Goal: Information Seeking & Learning: Learn about a topic

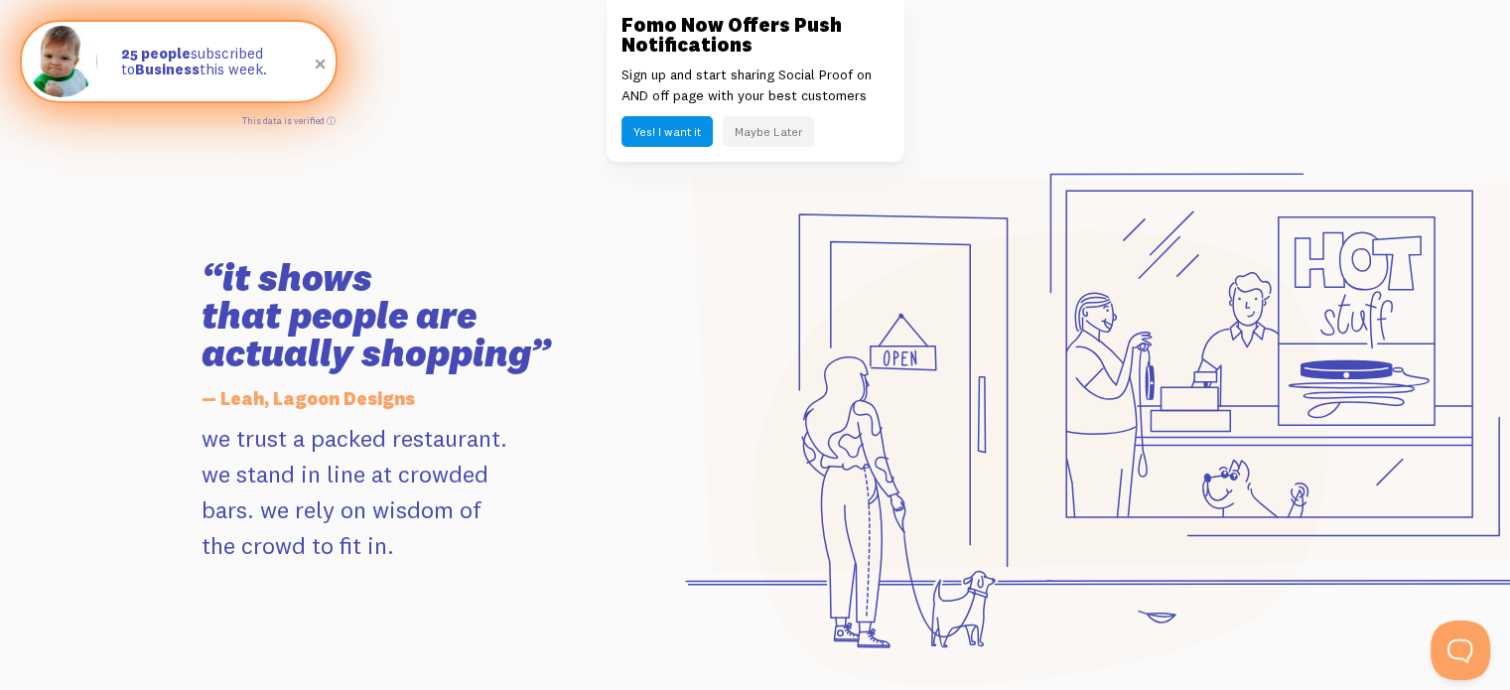
click at [317, 66] on span at bounding box center [321, 65] width 34 height 34
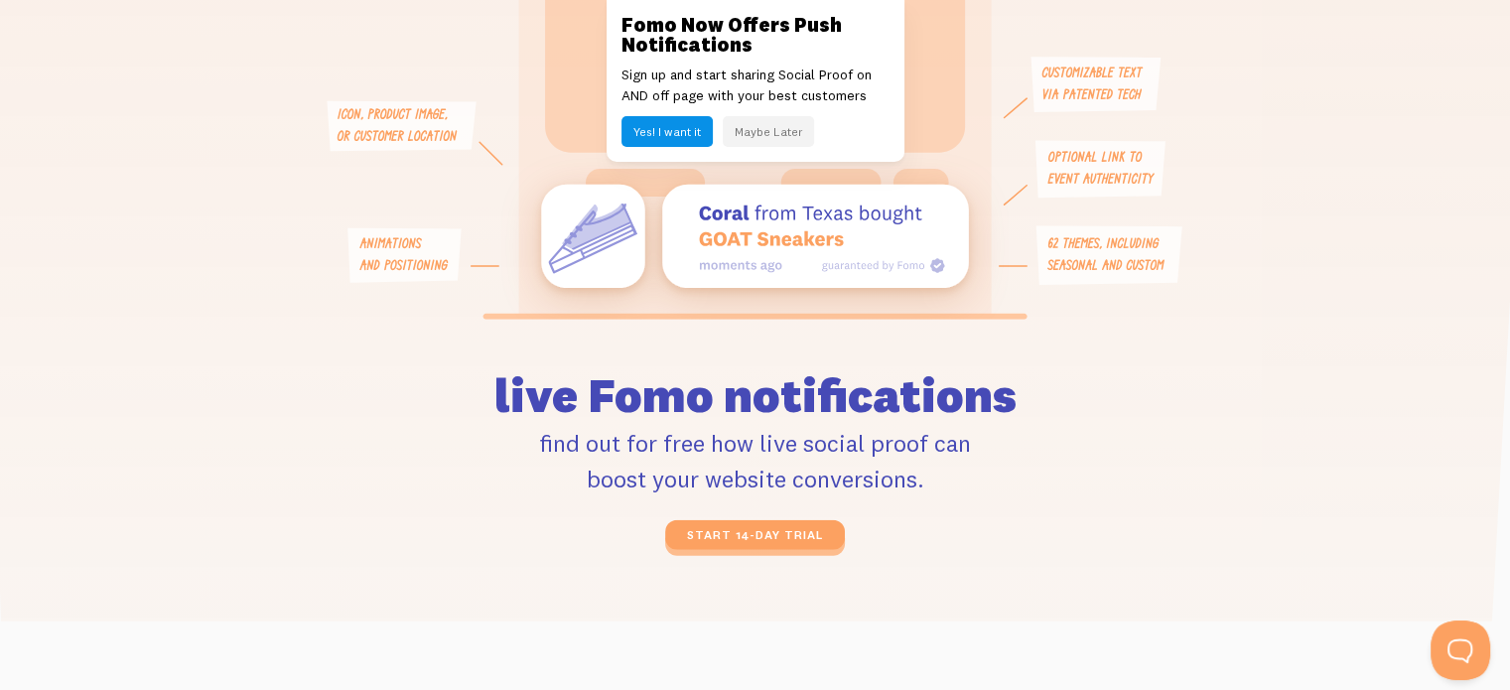
scroll to position [4726, 0]
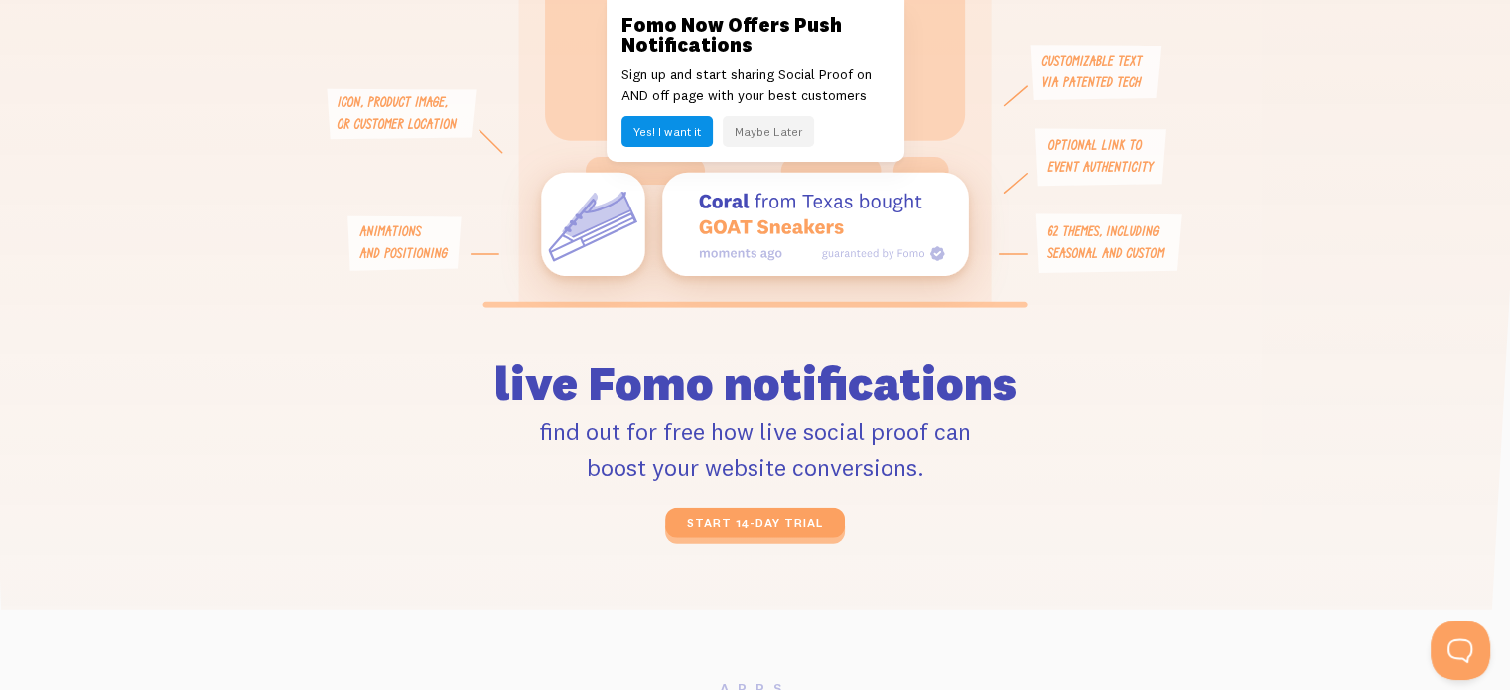
click at [780, 133] on button "Maybe Later" at bounding box center [768, 131] width 91 height 31
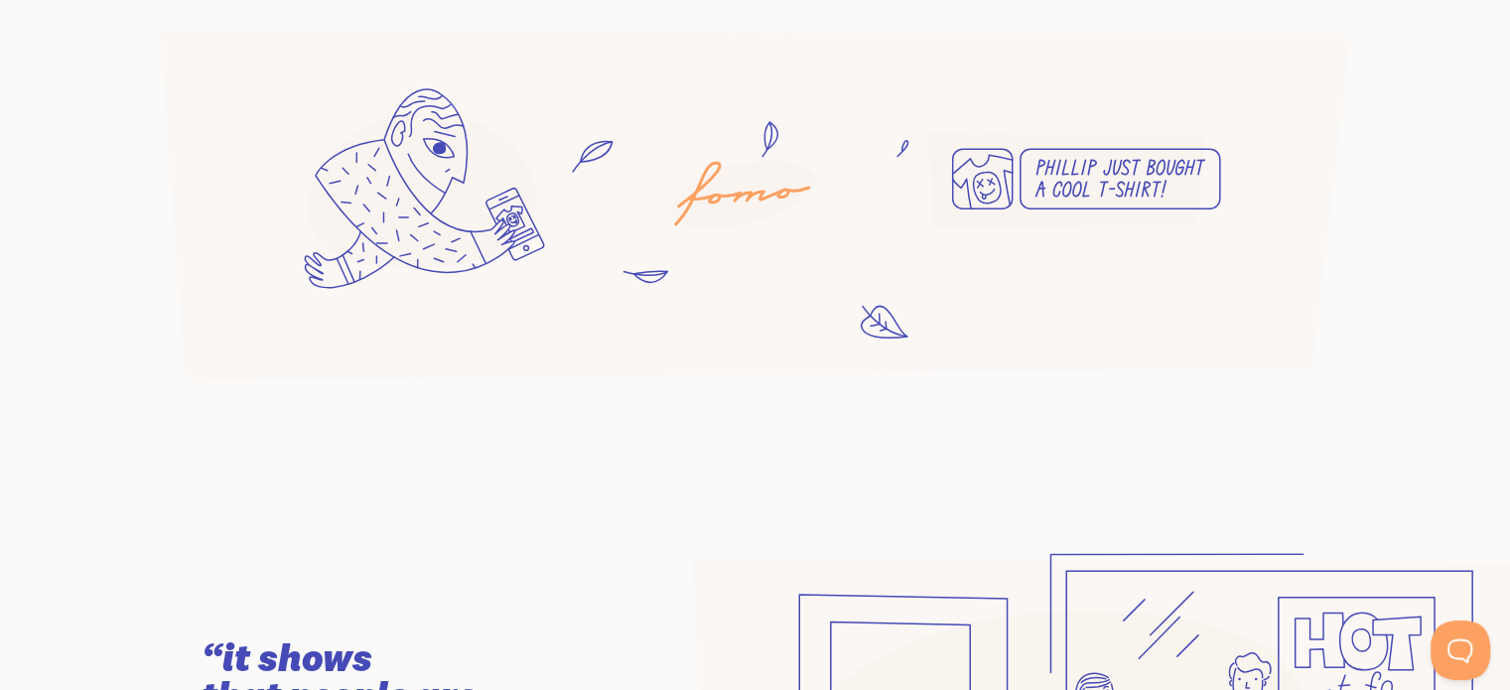
scroll to position [0, 0]
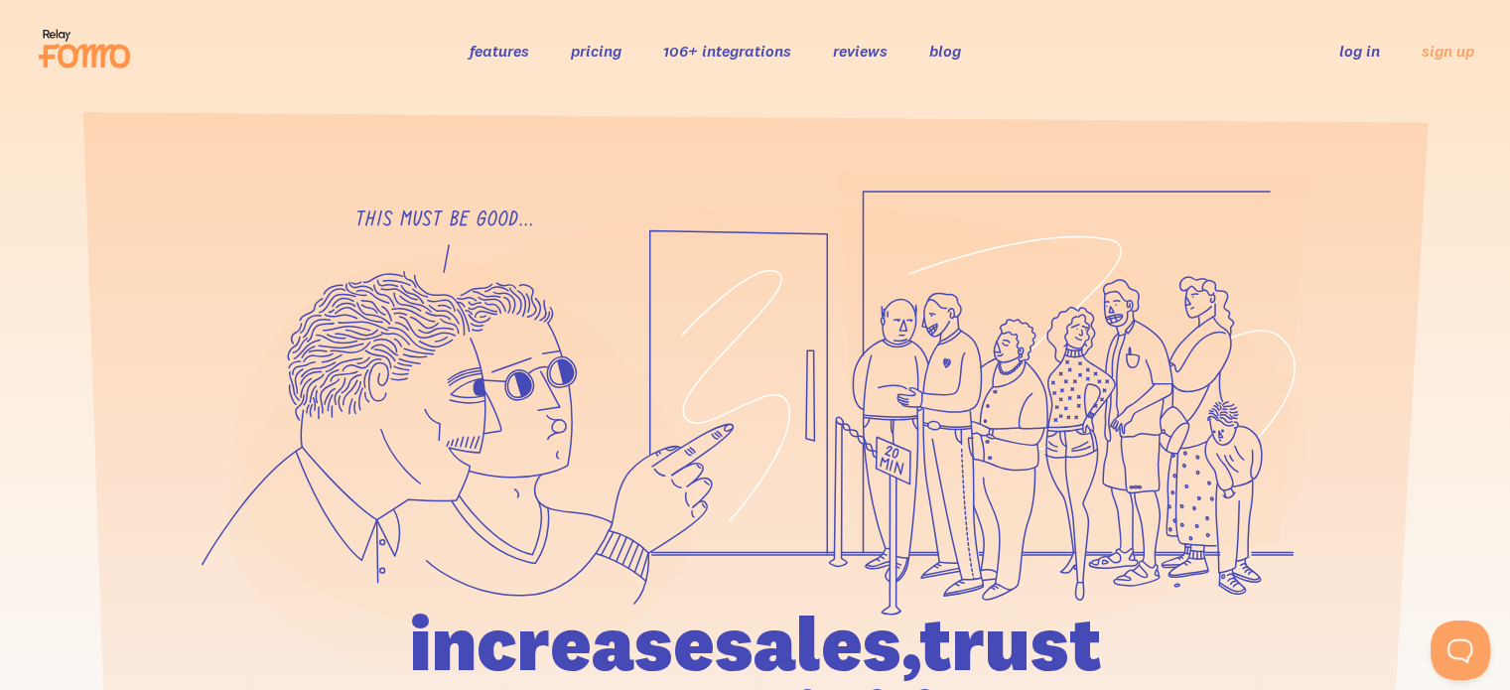
click at [584, 47] on link "pricing" at bounding box center [596, 51] width 51 height 20
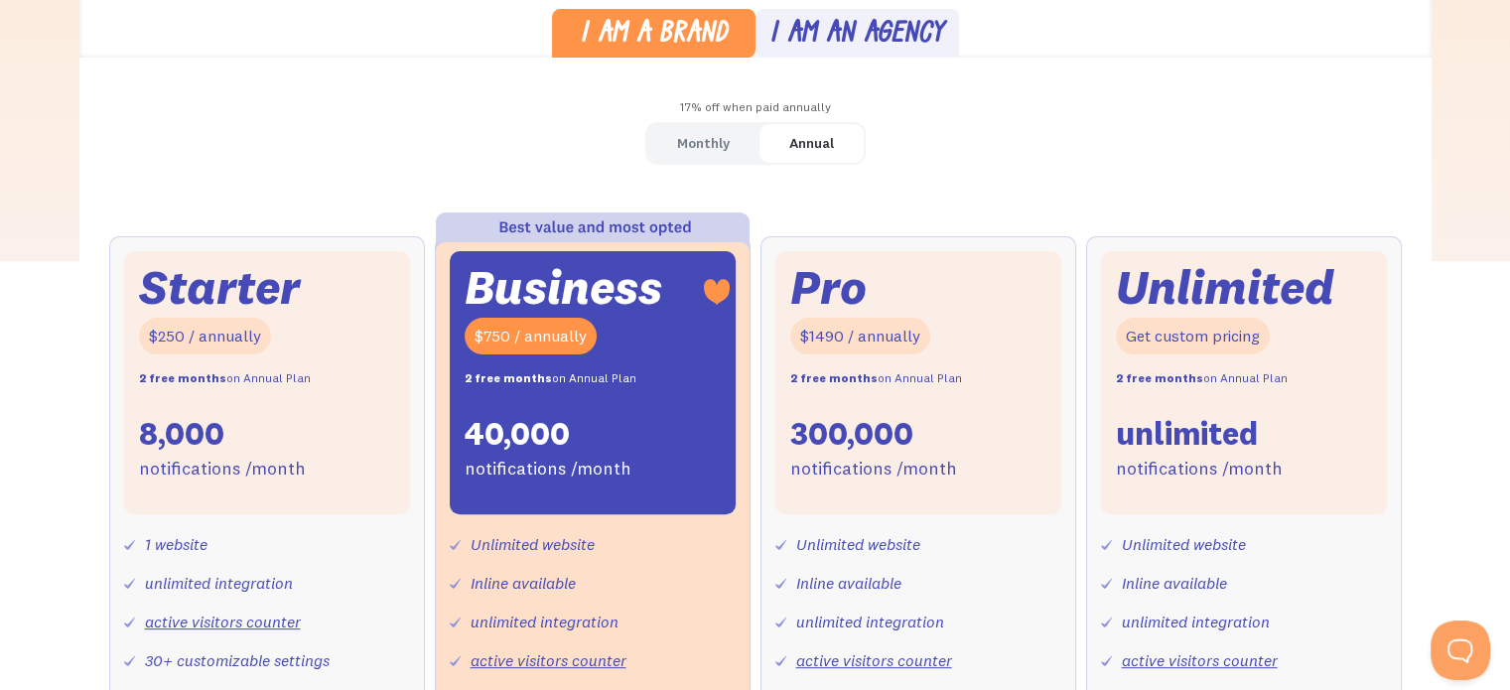
scroll to position [561, 0]
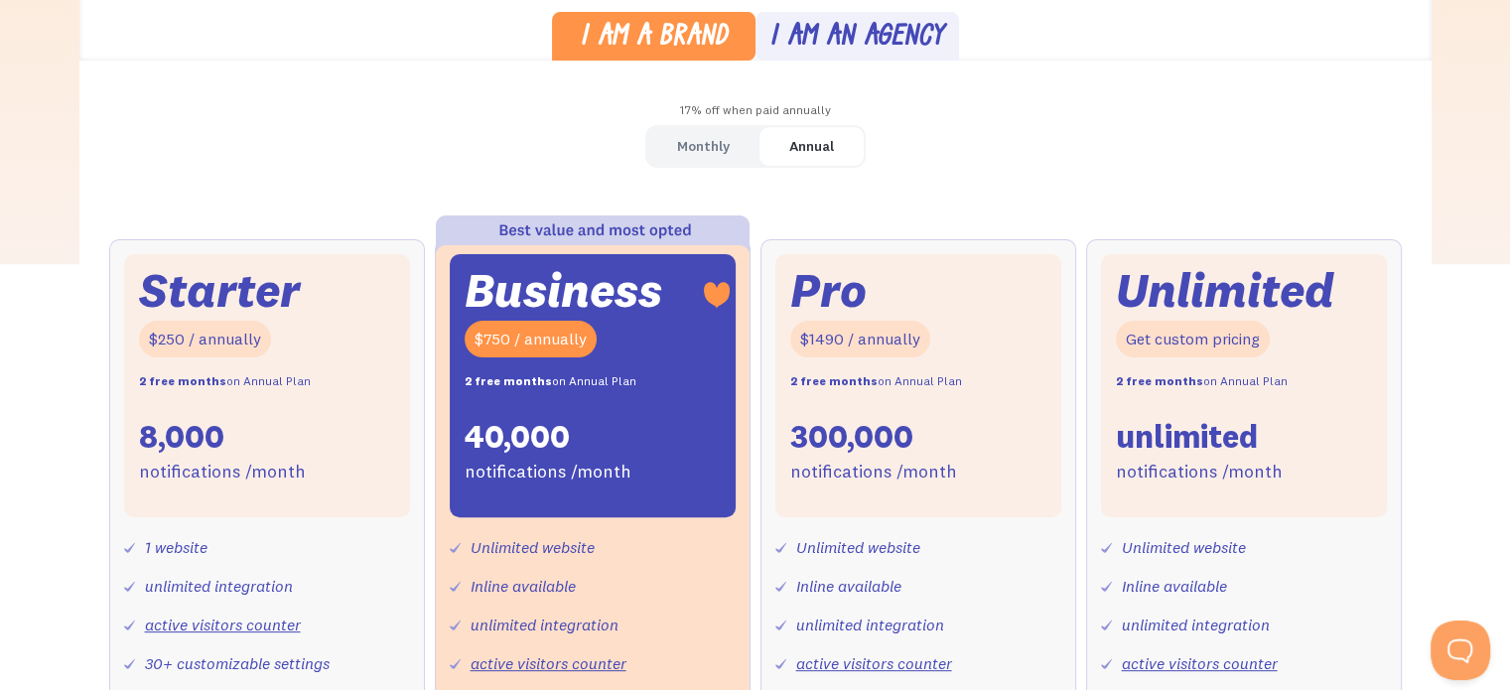
click at [737, 151] on link "Monthly" at bounding box center [703, 146] width 112 height 39
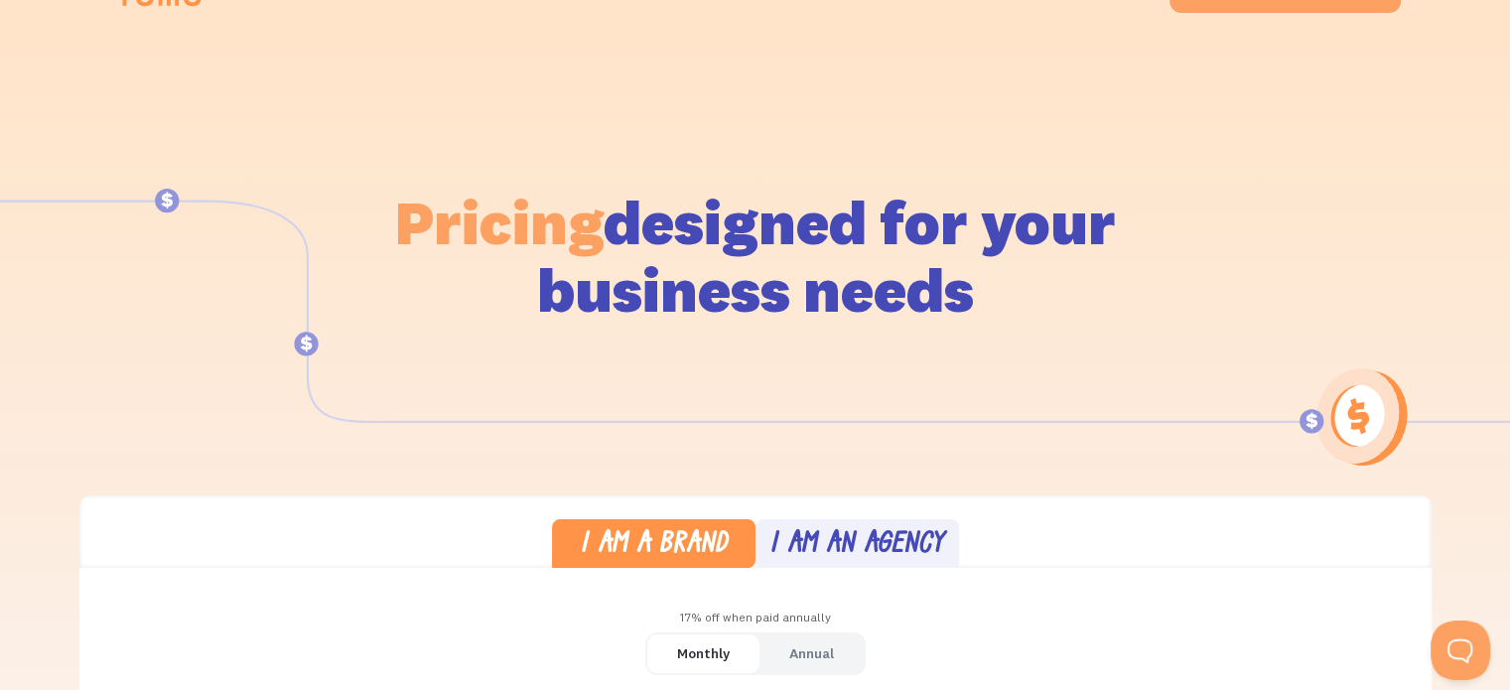
scroll to position [0, 0]
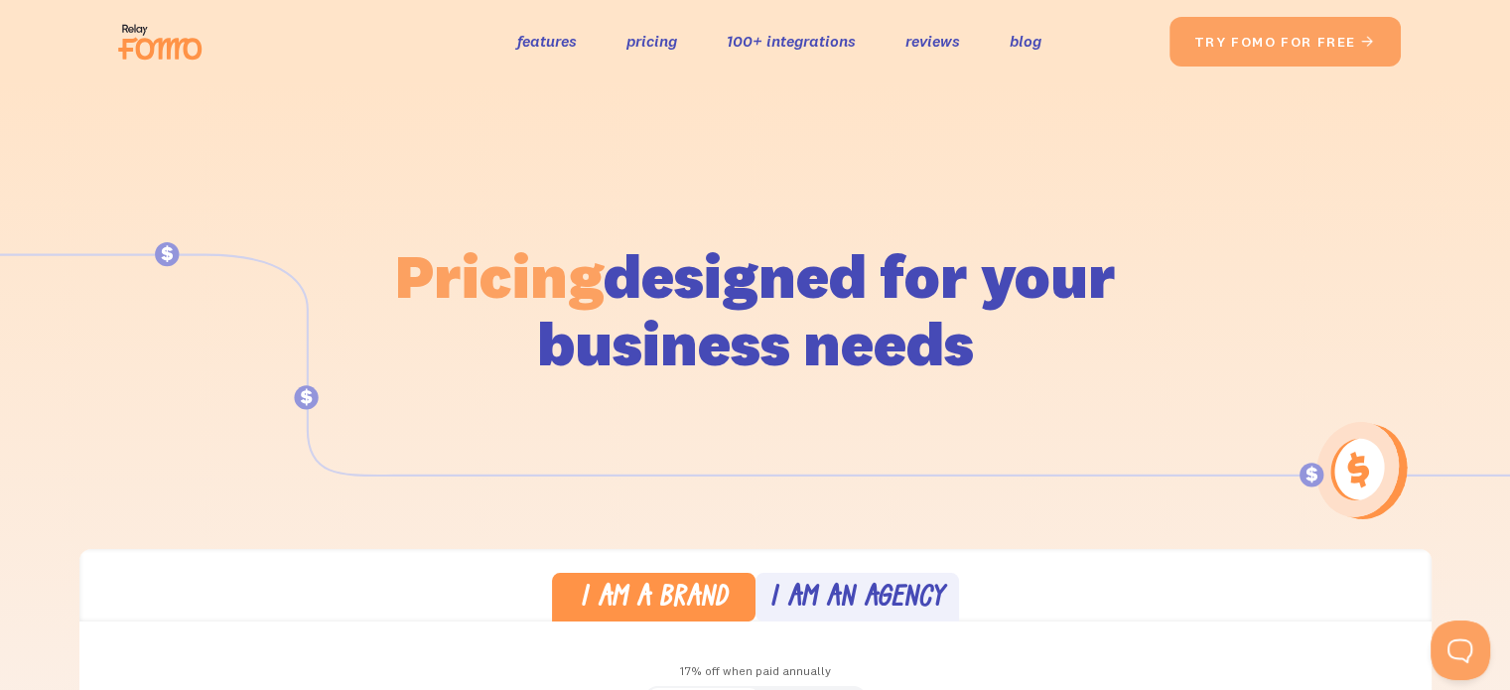
click at [113, 54] on img at bounding box center [165, 42] width 111 height 64
